Goal: Entertainment & Leisure: Consume media (video, audio)

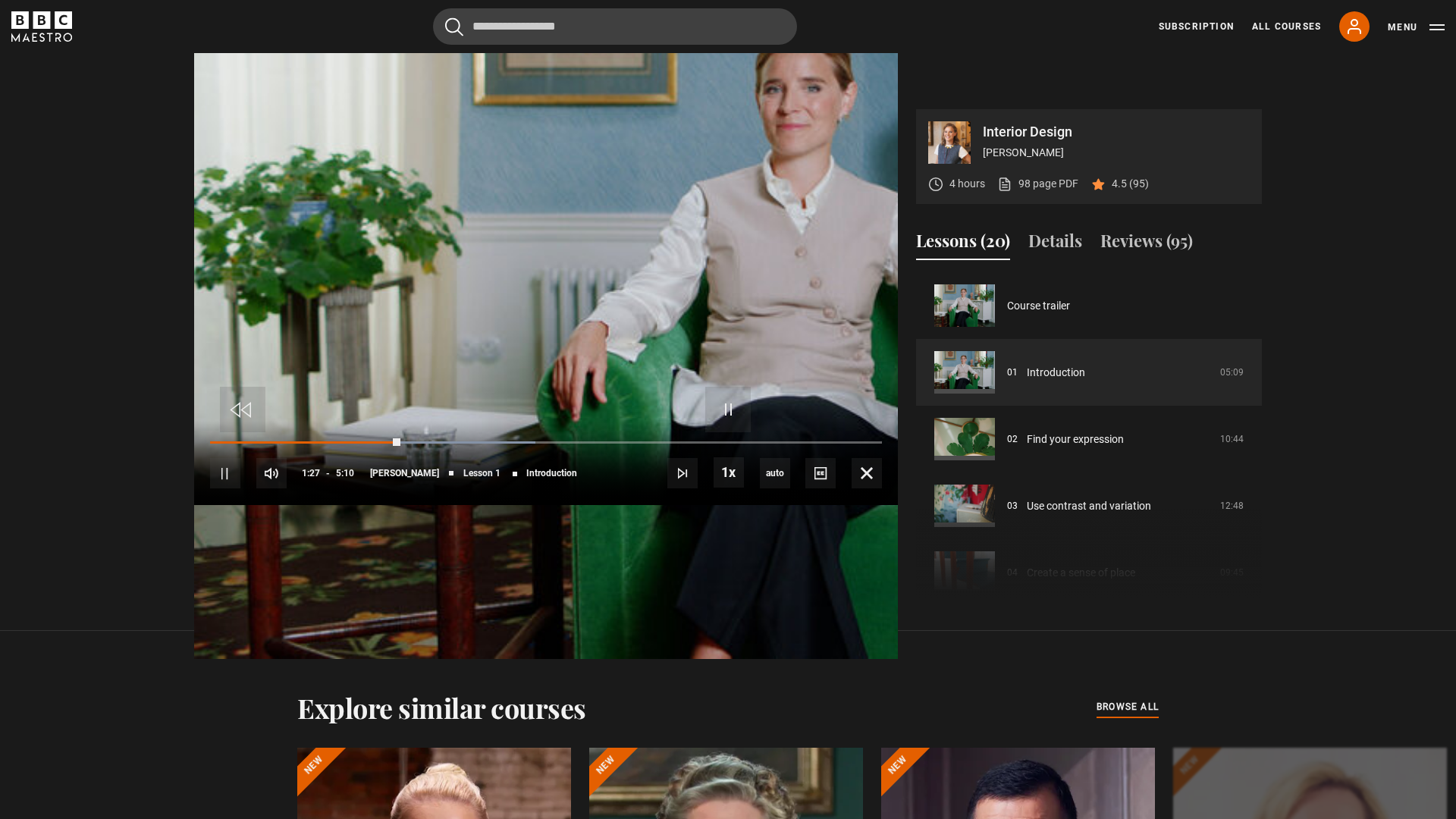
scroll to position [777, 0]
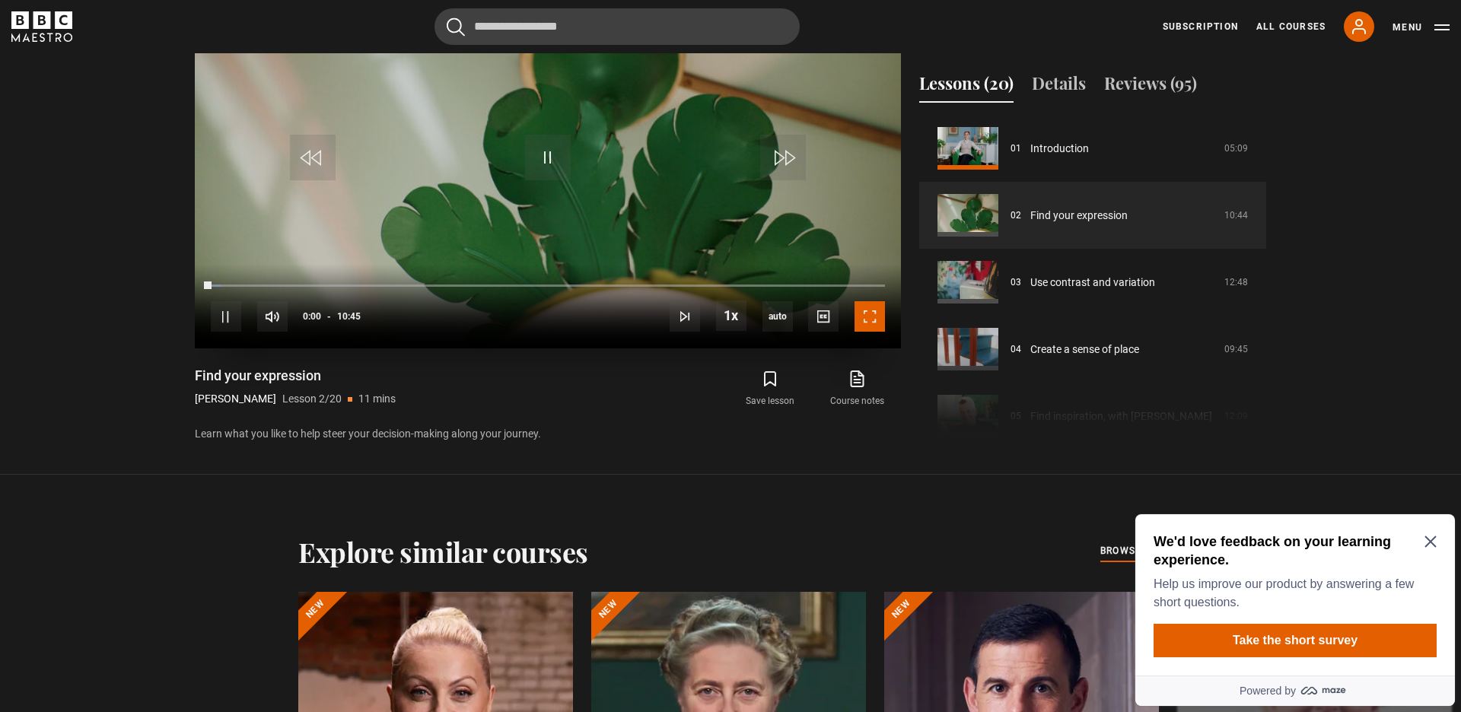
click at [862, 315] on span "Video Player" at bounding box center [869, 316] width 30 height 30
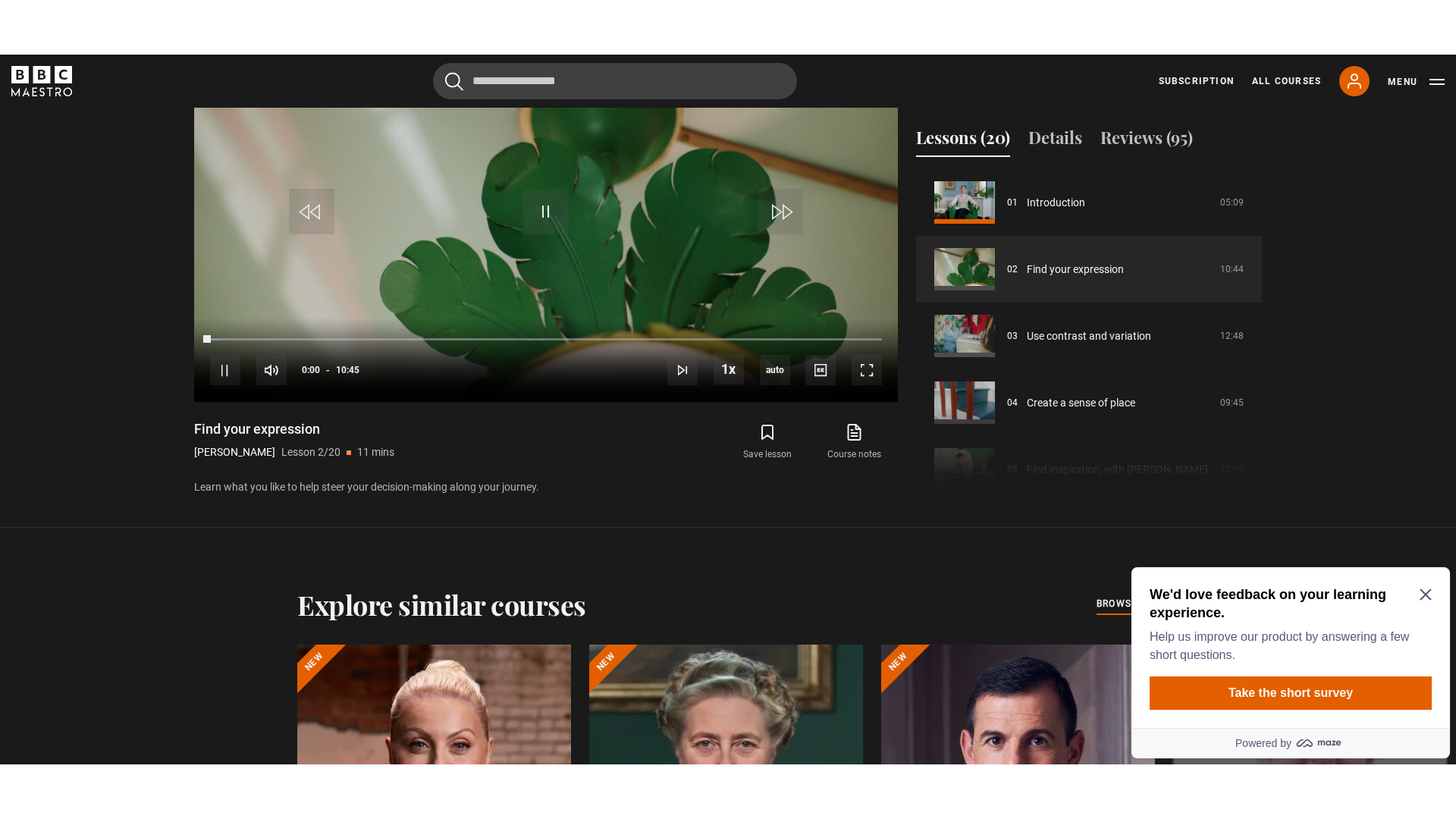
scroll to position [777, 0]
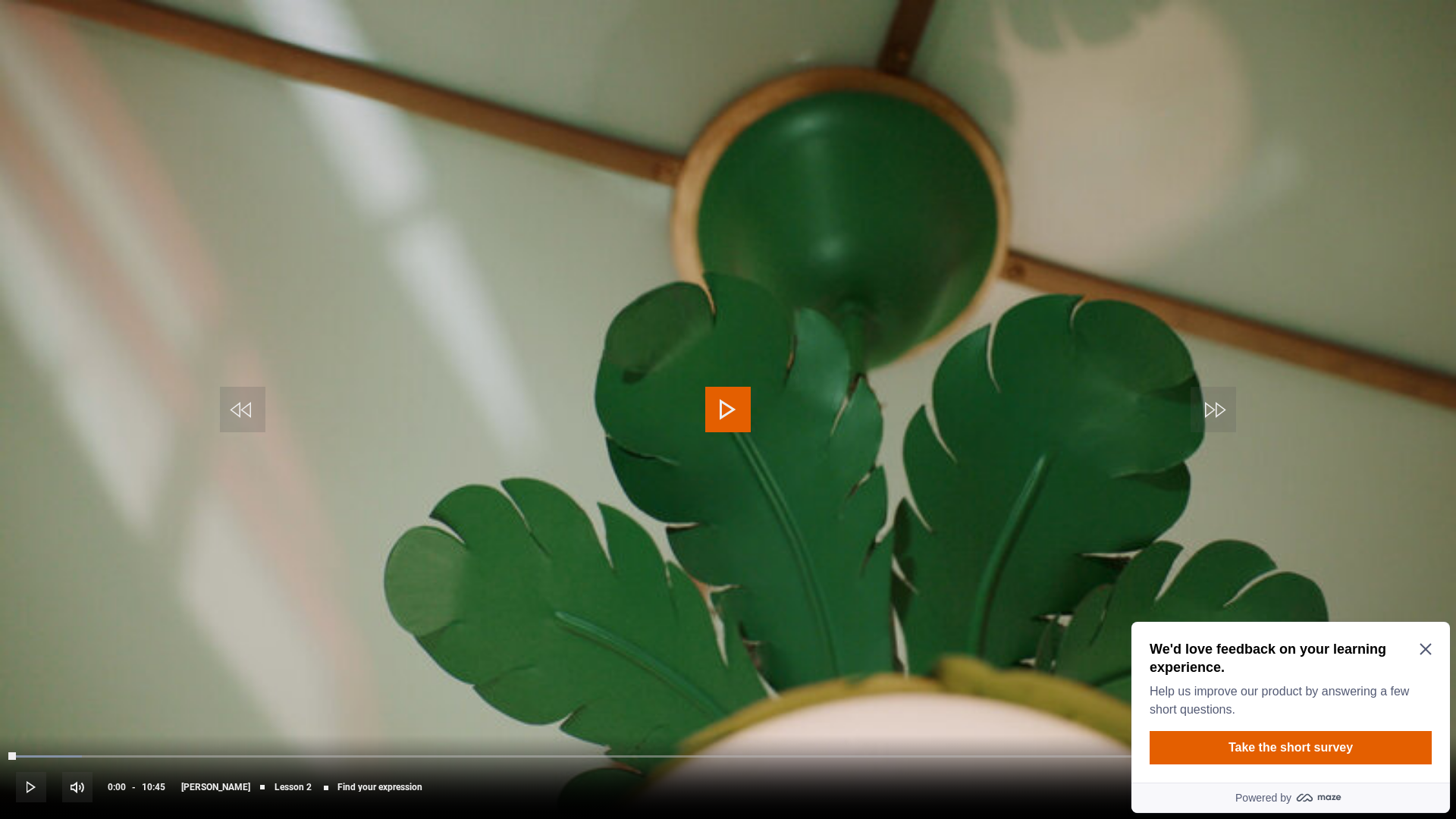
click at [719, 427] on span "Video Player" at bounding box center [728, 410] width 46 height 46
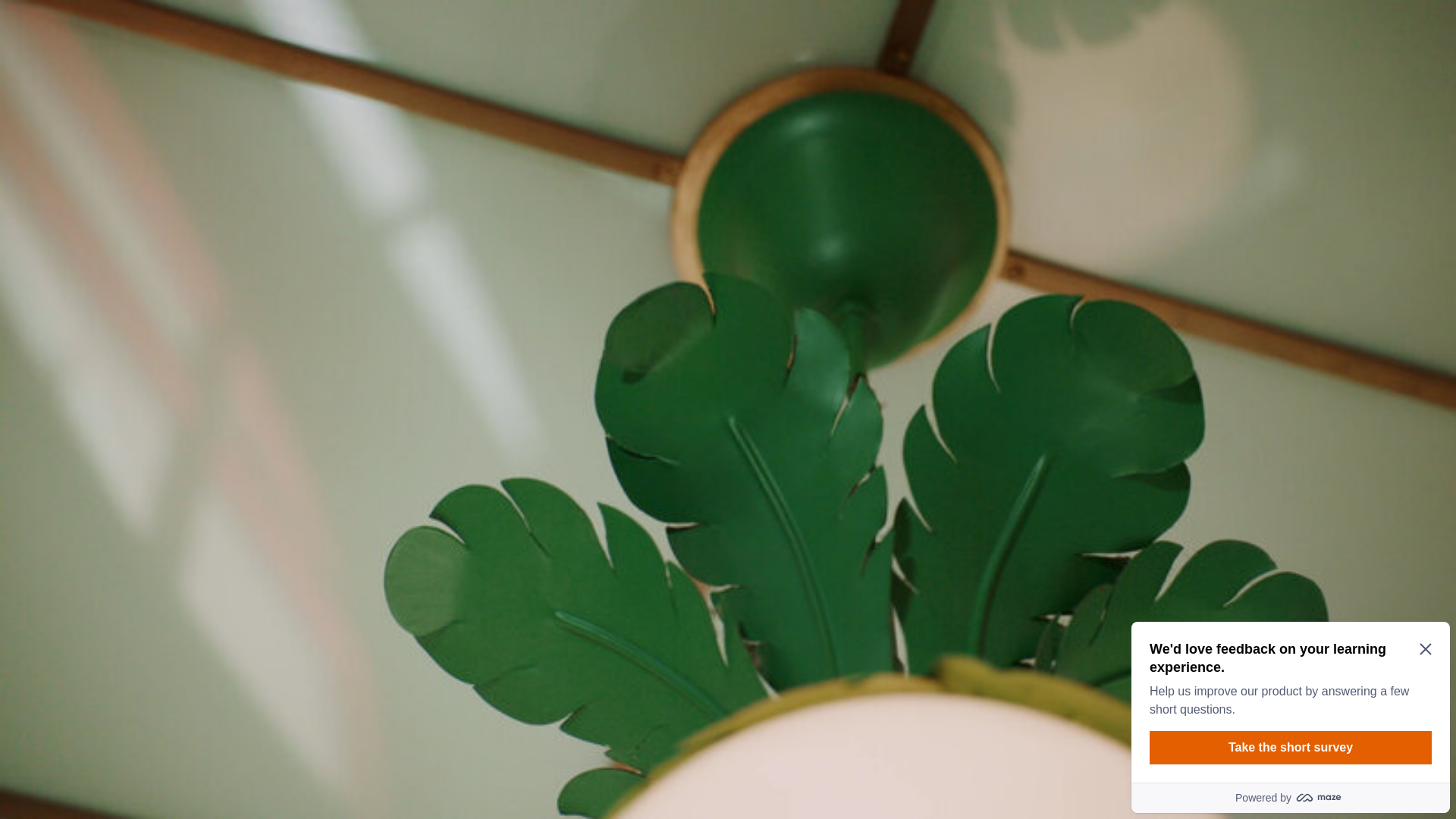
click at [904, 418] on video "Video Player" at bounding box center [728, 410] width 1456 height 819
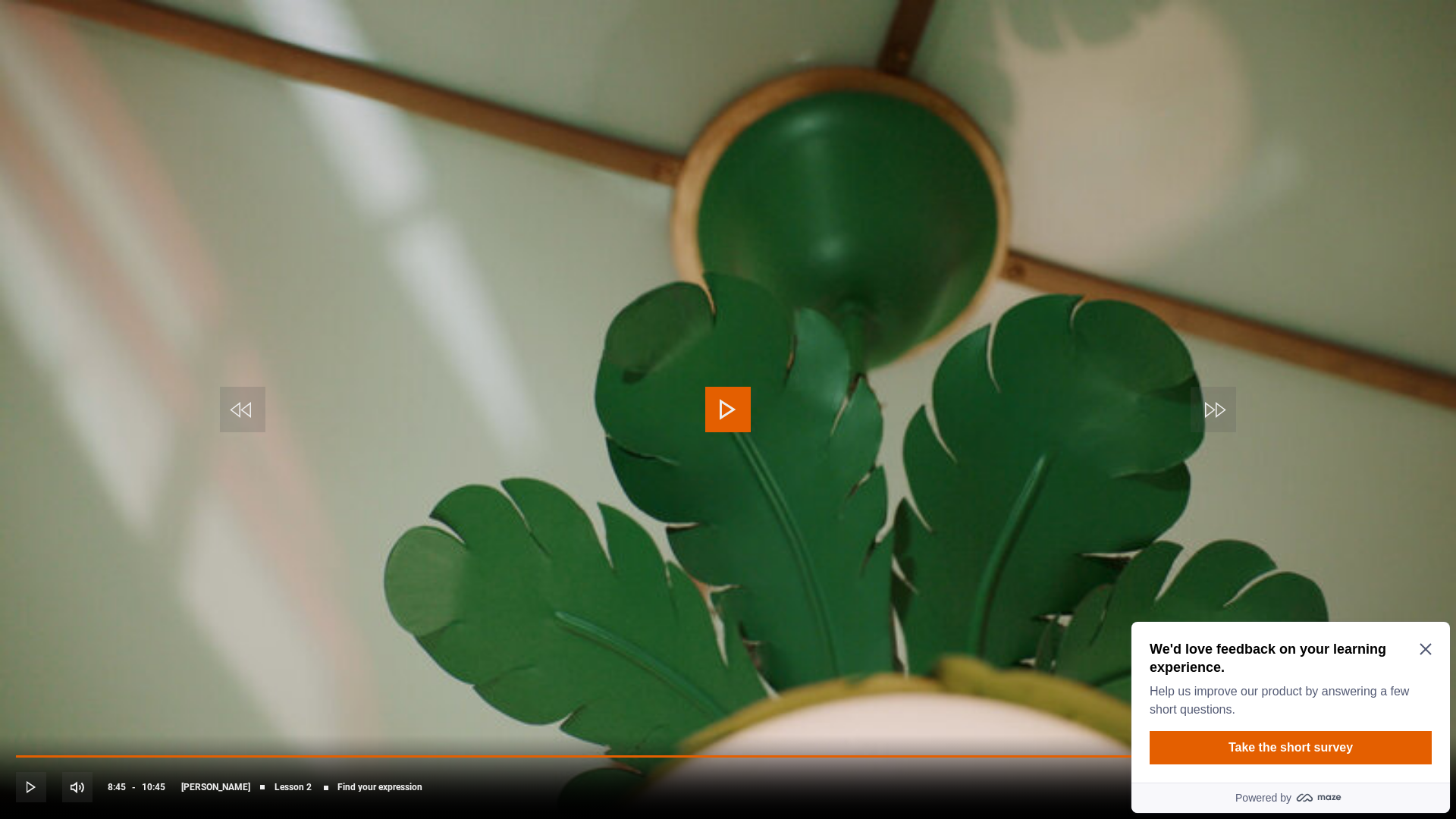
click at [904, 418] on video "Video Player" at bounding box center [728, 410] width 1456 height 819
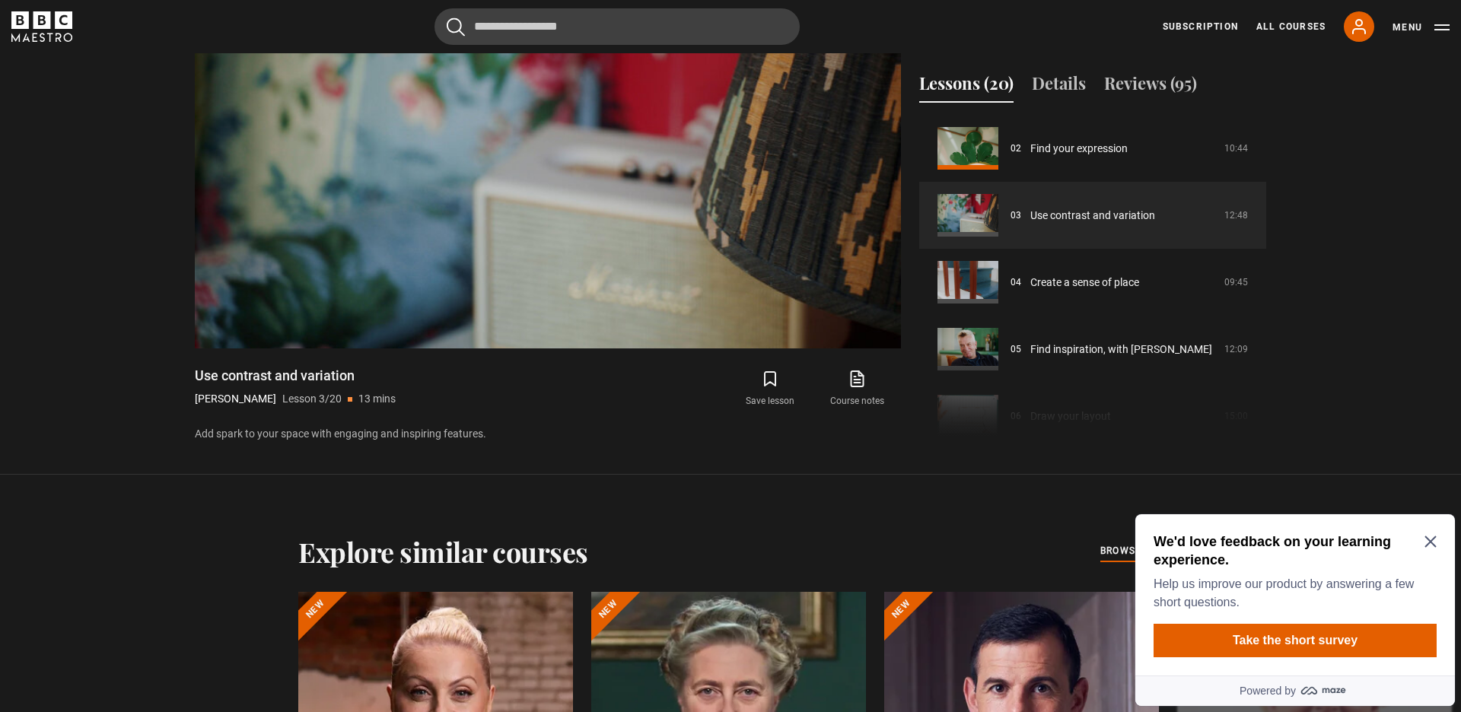
click at [1429, 540] on icon "Close Maze Prompt" at bounding box center [1429, 541] width 11 height 11
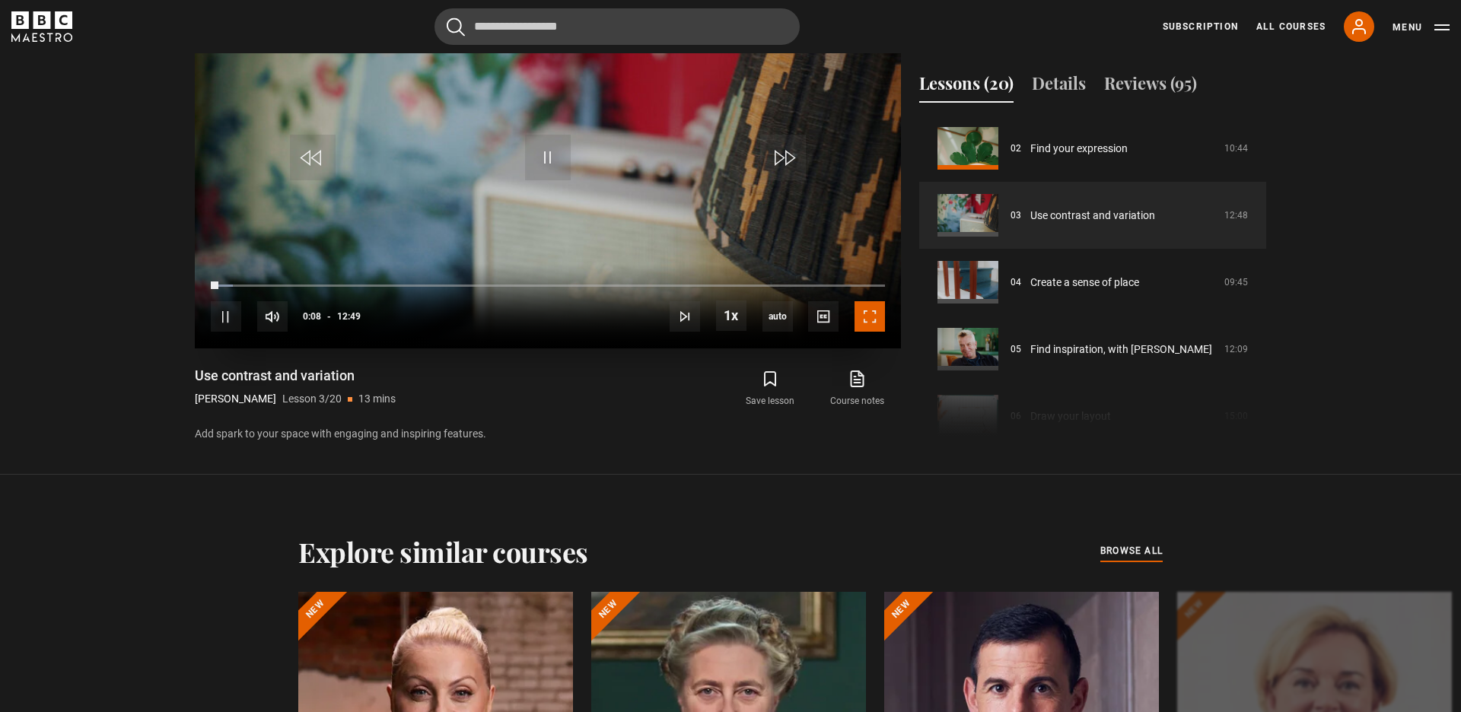
click at [882, 323] on span "Video Player" at bounding box center [869, 316] width 30 height 30
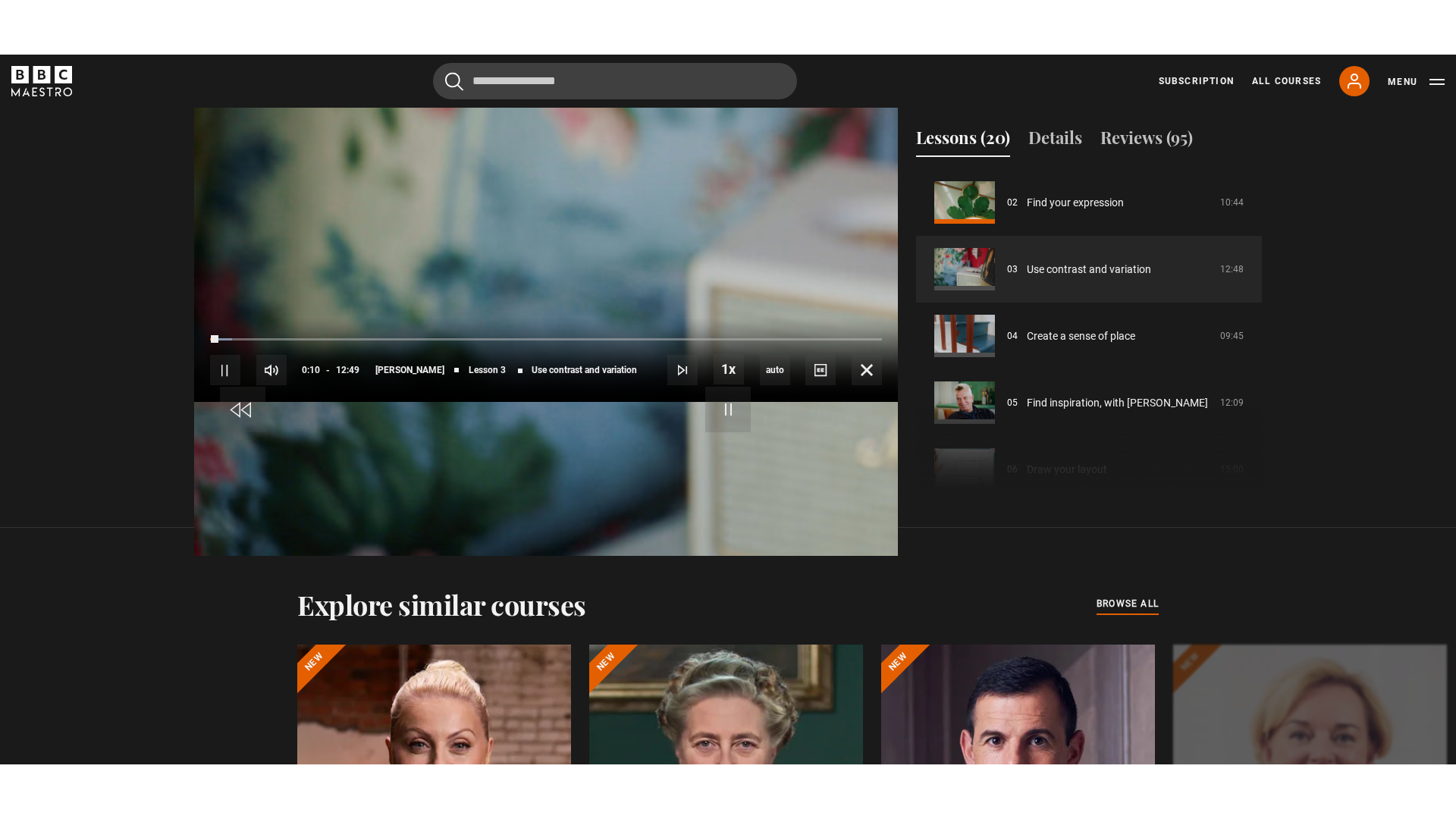
scroll to position [777, 0]
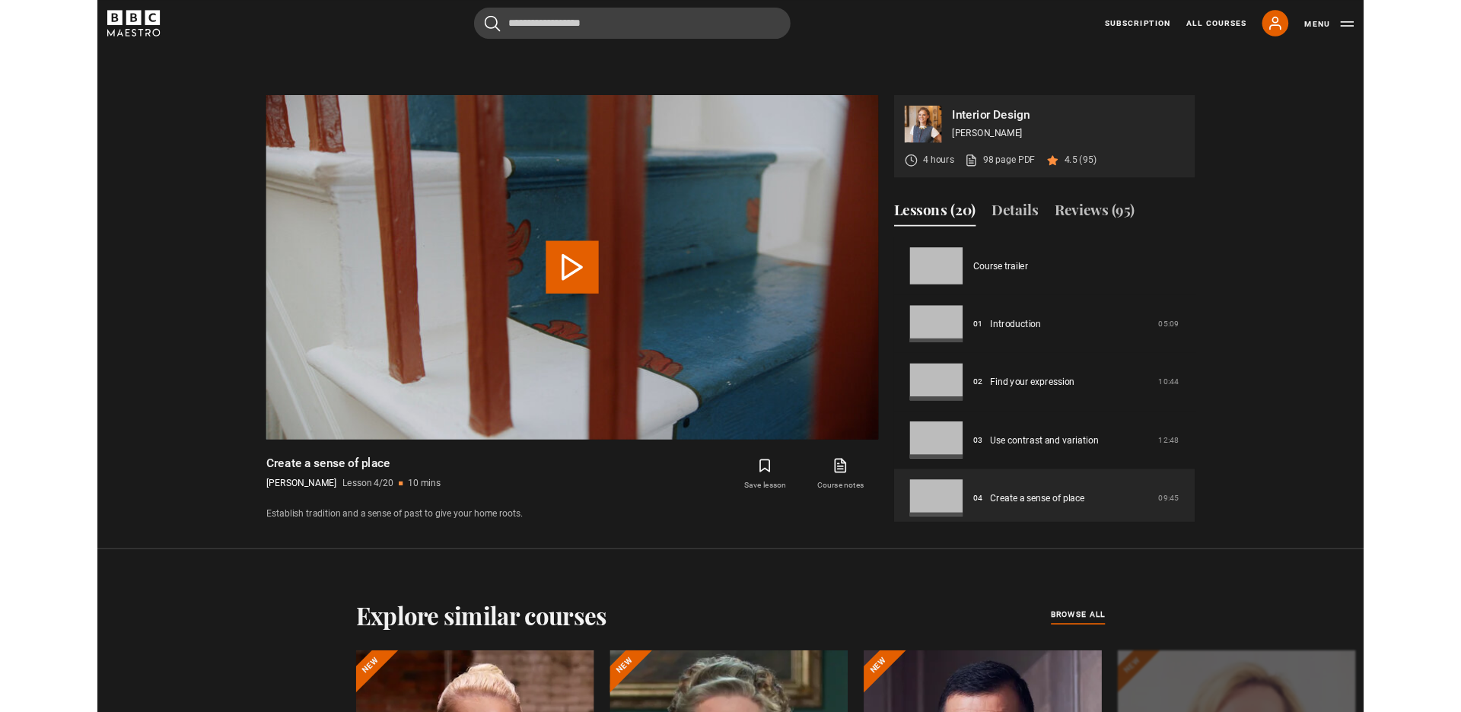
scroll to position [829, 0]
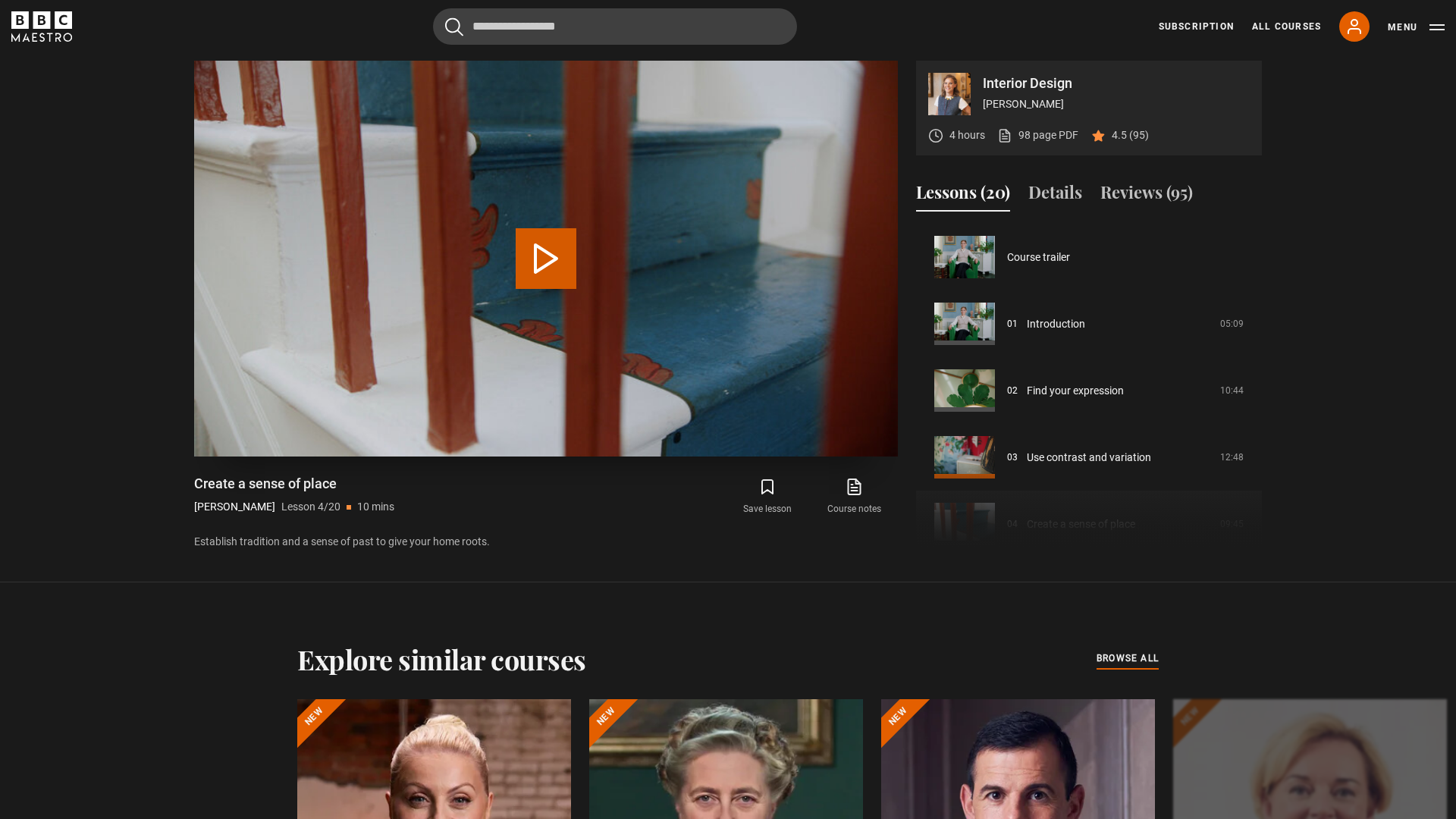
click at [879, 263] on video "Video Player" at bounding box center [546, 258] width 704 height 396
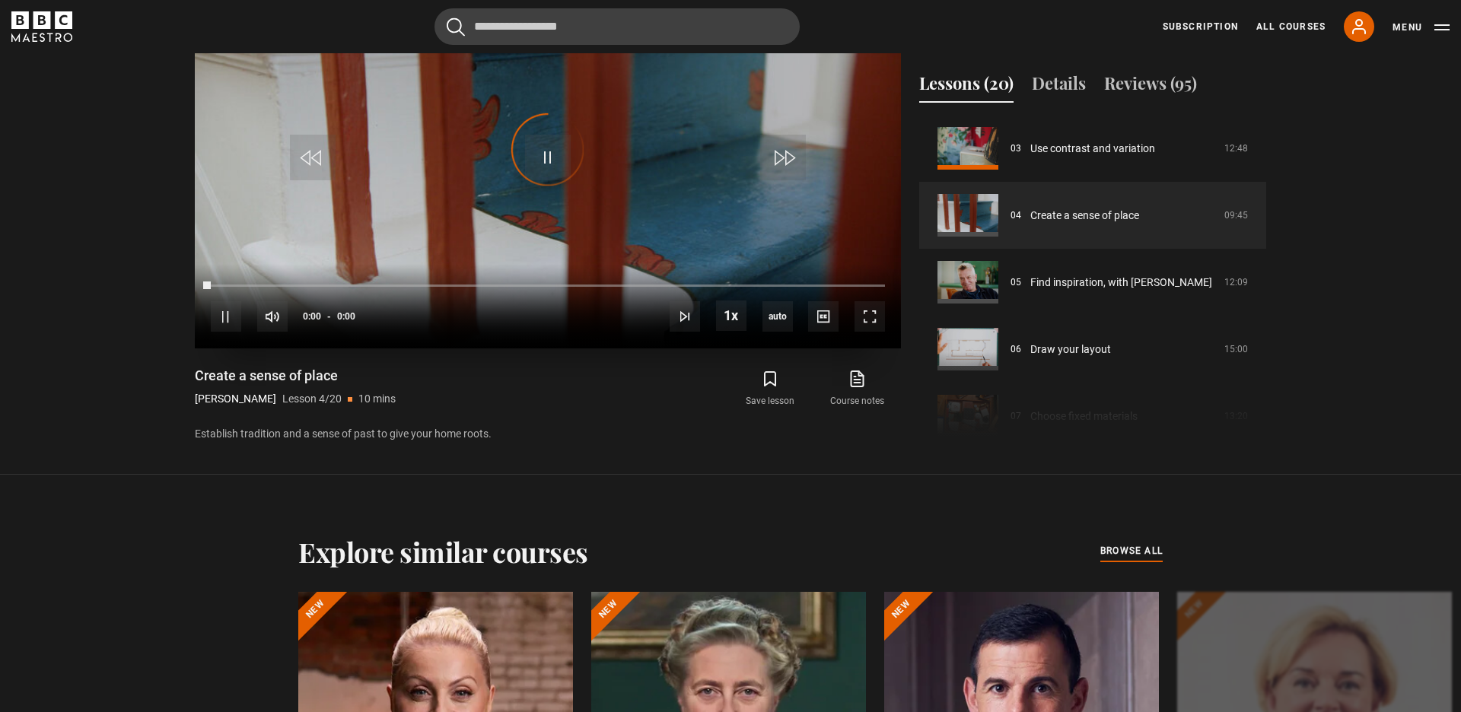
scroll to position [201, 0]
click at [882, 310] on span "Video Player" at bounding box center [869, 316] width 30 height 30
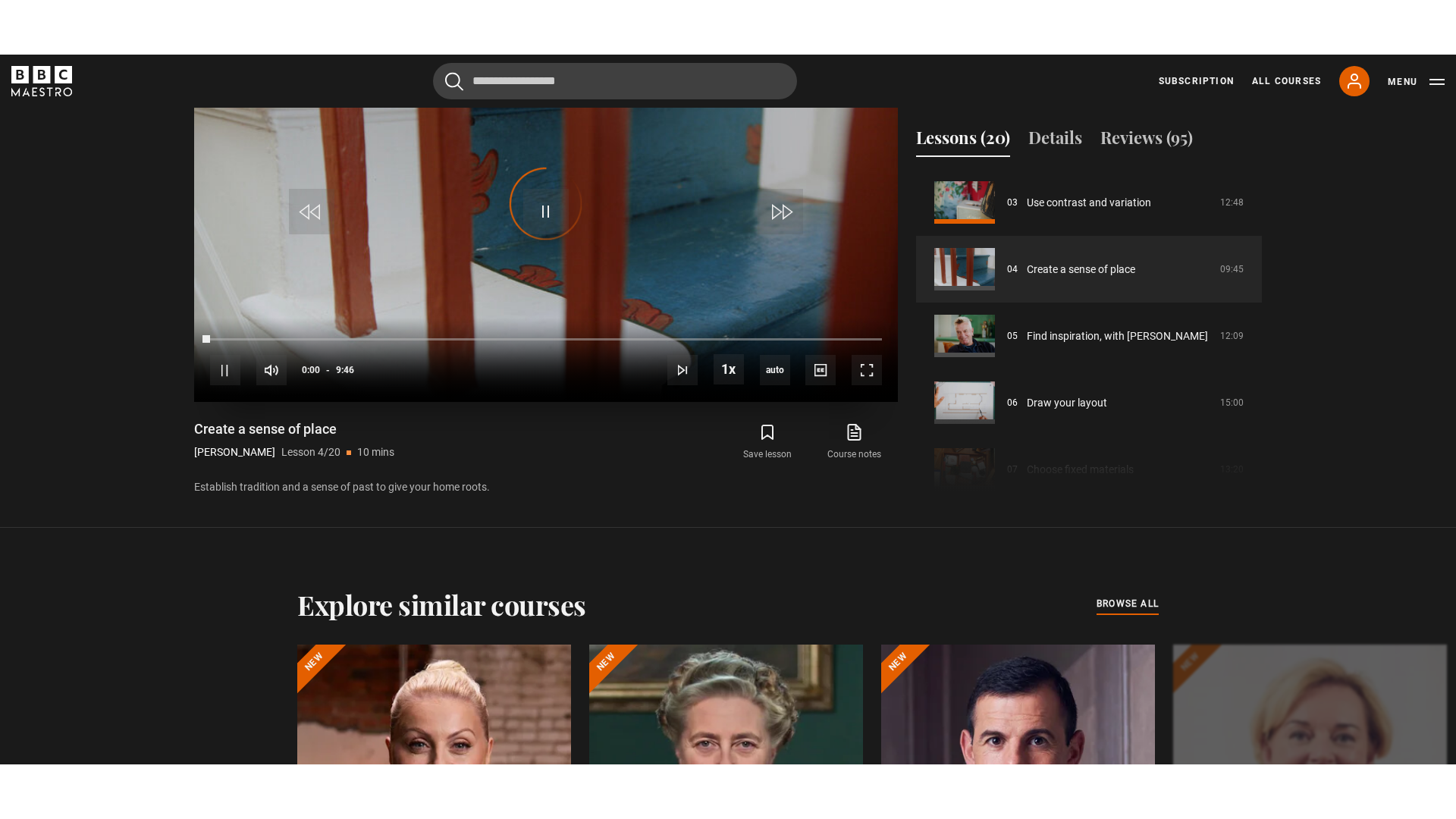
scroll to position [777, 0]
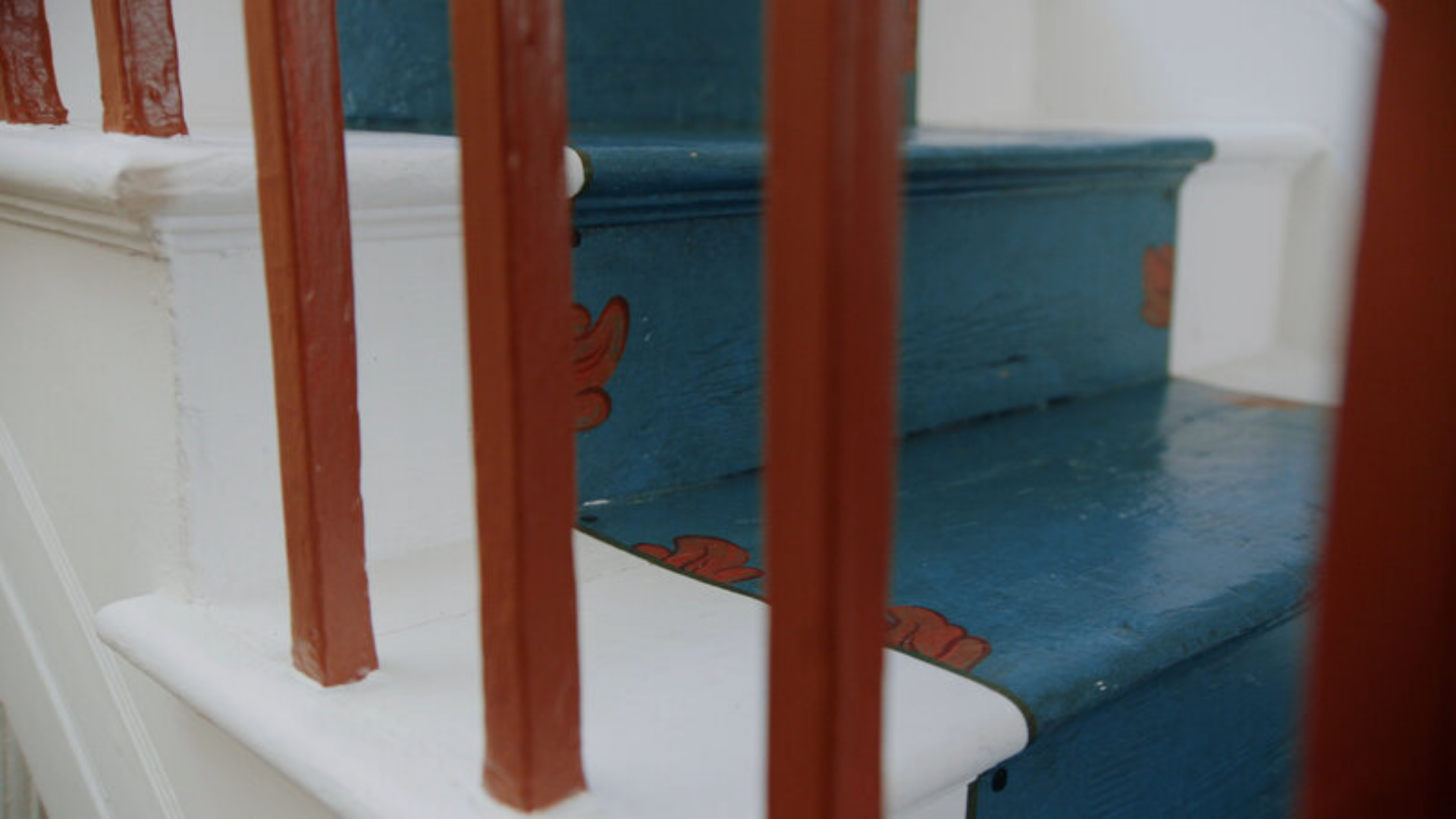
click at [879, 417] on video "Video Player" at bounding box center [728, 410] width 1456 height 819
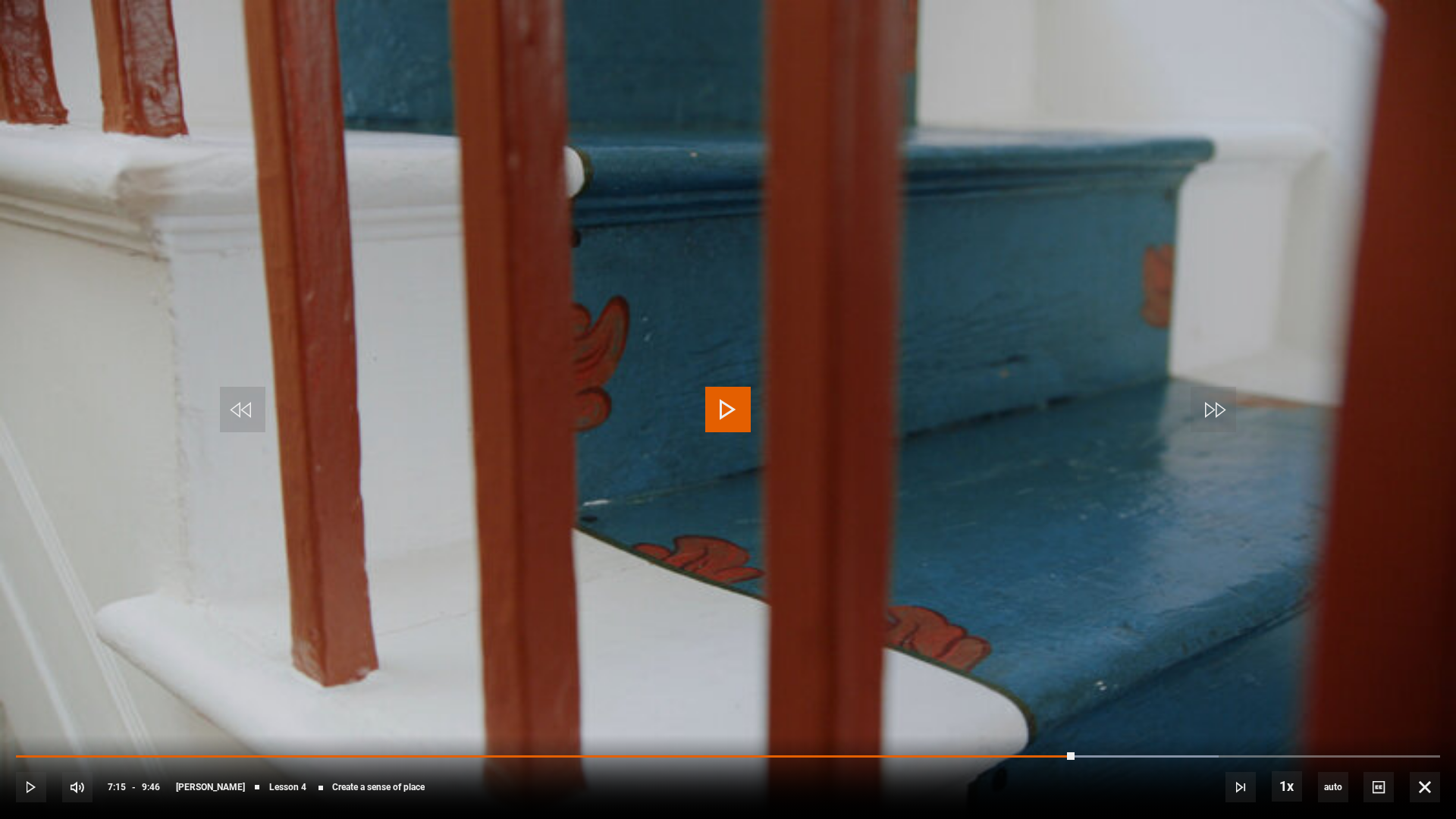
click at [879, 417] on video "Video Player" at bounding box center [728, 410] width 1456 height 819
